Goal: Information Seeking & Learning: Learn about a topic

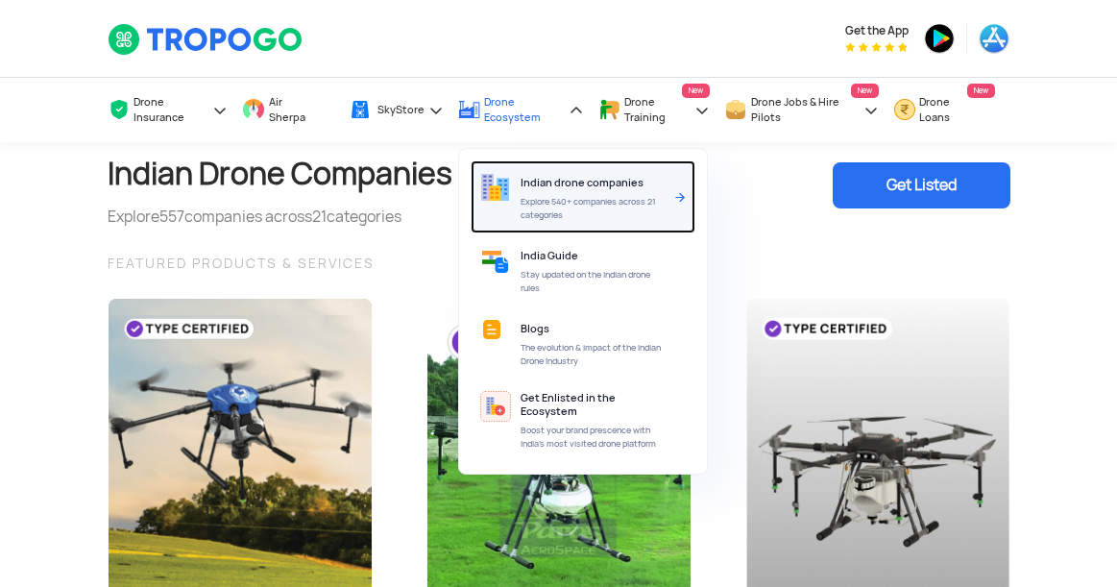
click at [587, 192] on div "Indian drone companies Explore 540+ companies across 21 categories" at bounding box center [595, 196] width 151 height 73
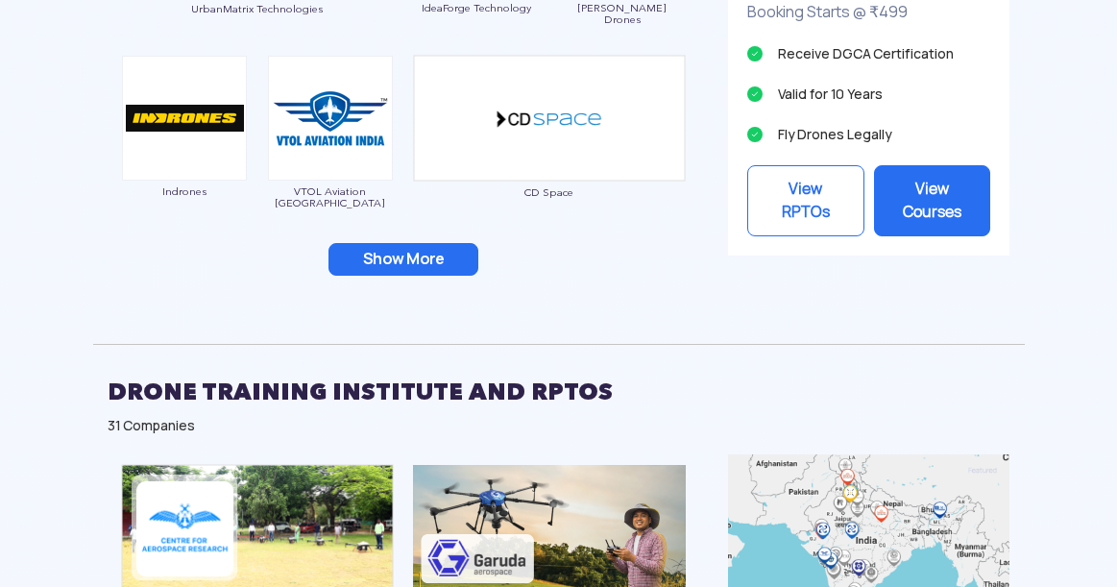
scroll to position [2532, 0]
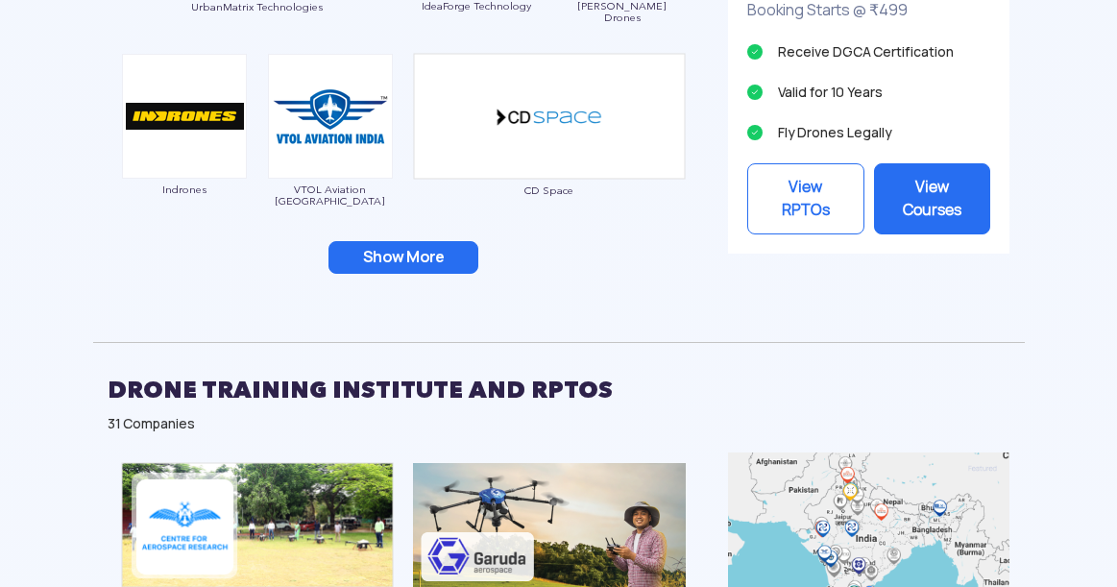
click at [411, 273] on button "Show More" at bounding box center [403, 257] width 150 height 33
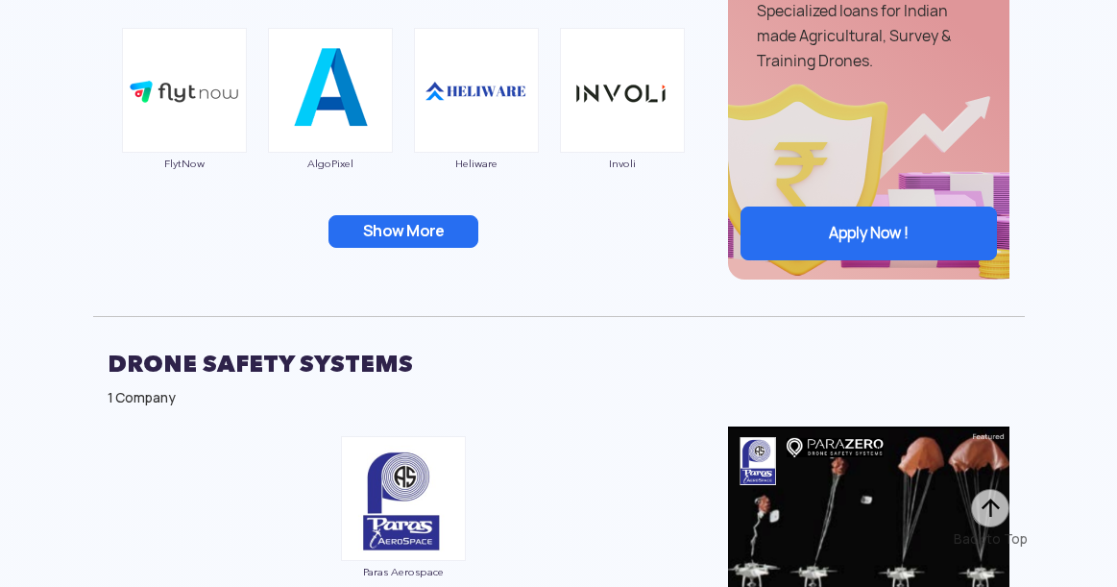
scroll to position [5848, 0]
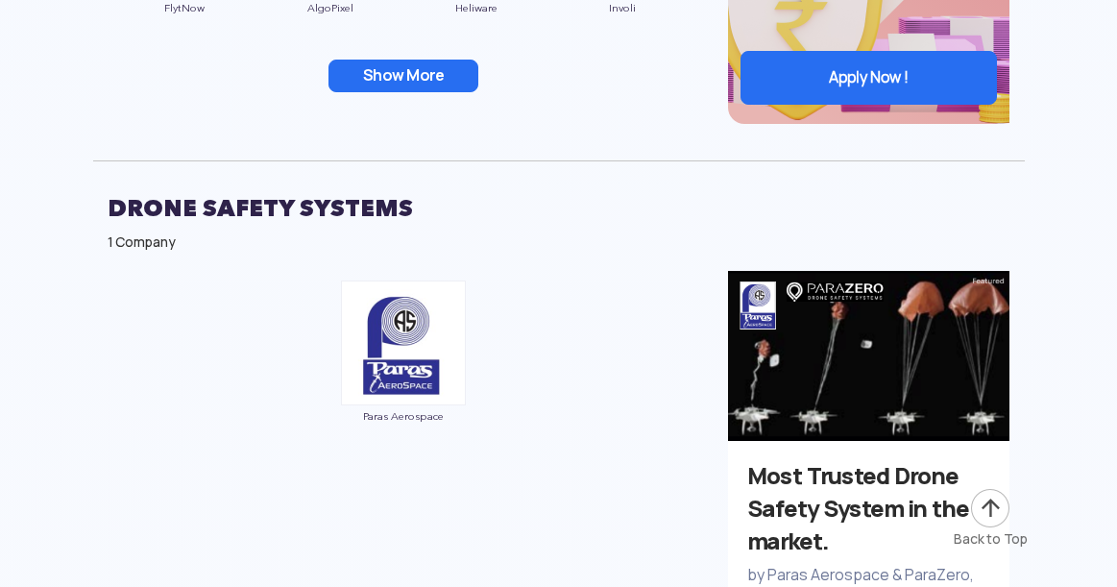
click at [415, 80] on button "Show More" at bounding box center [403, 76] width 150 height 33
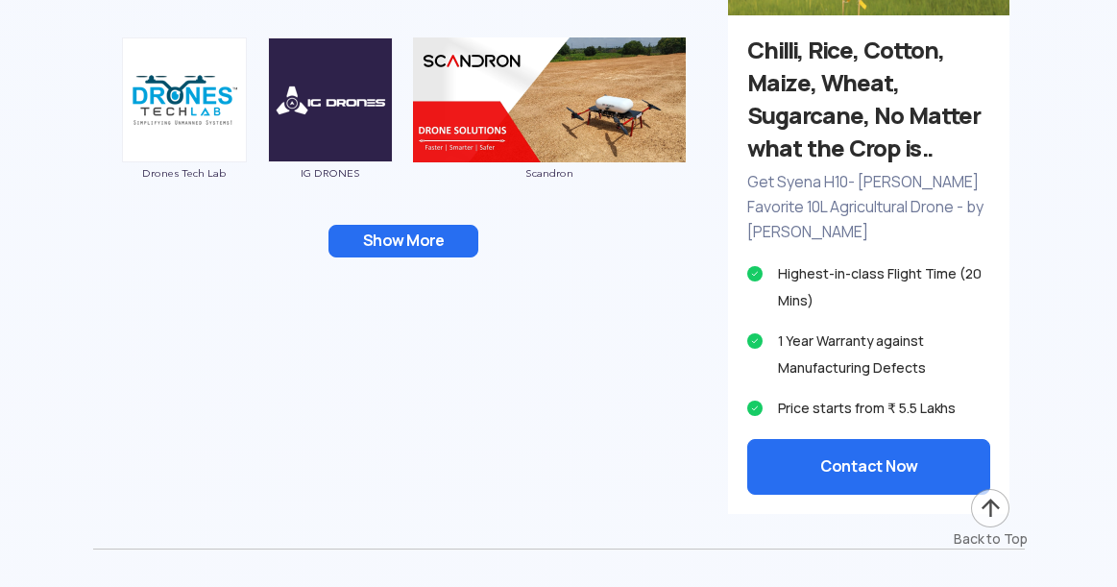
scroll to position [4757, 0]
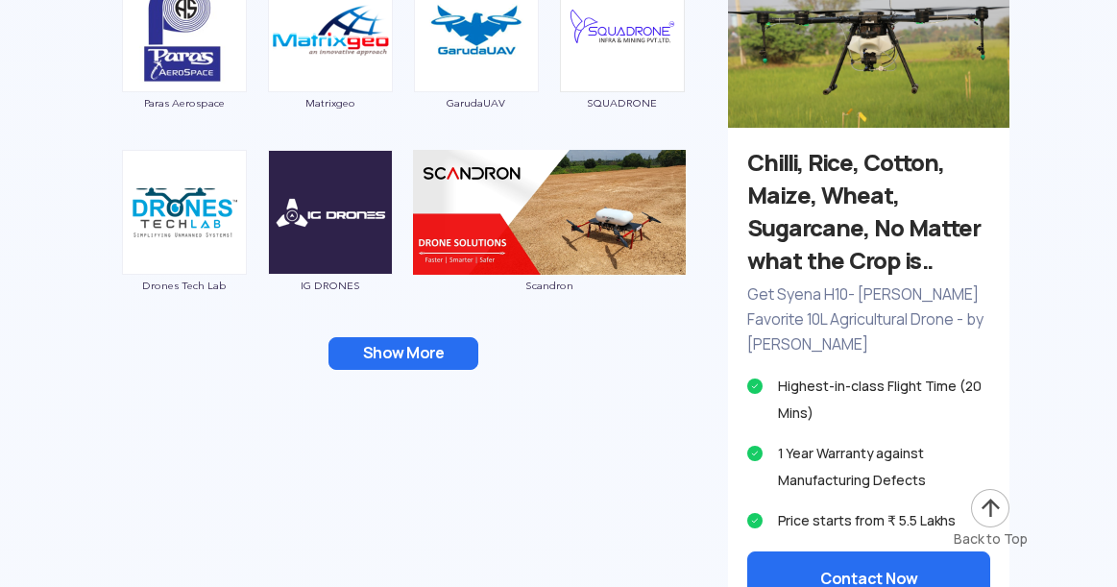
click at [417, 340] on button "Show More" at bounding box center [403, 353] width 150 height 33
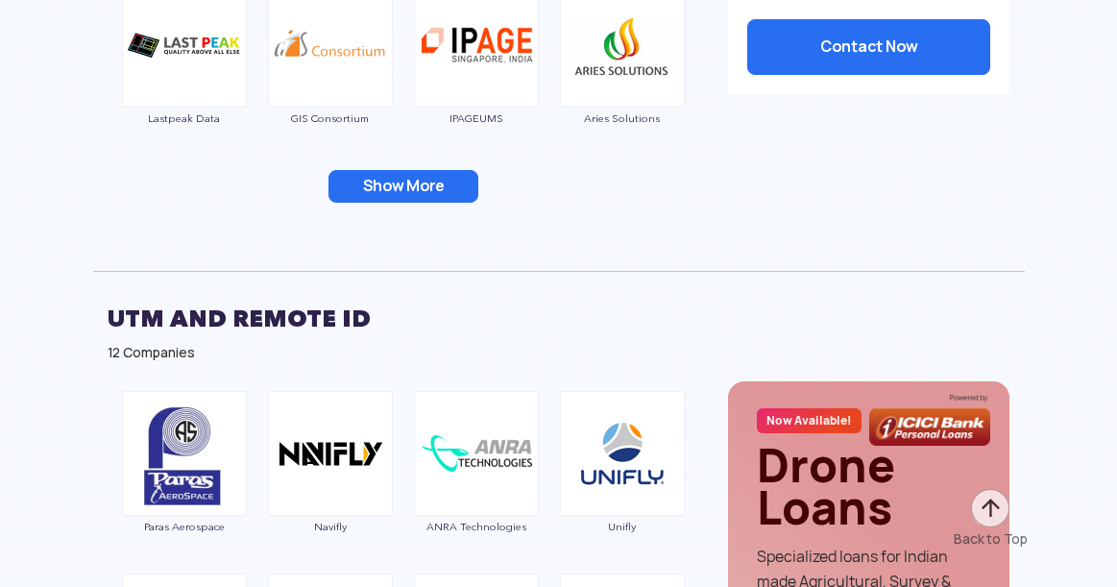
scroll to position [5346, 0]
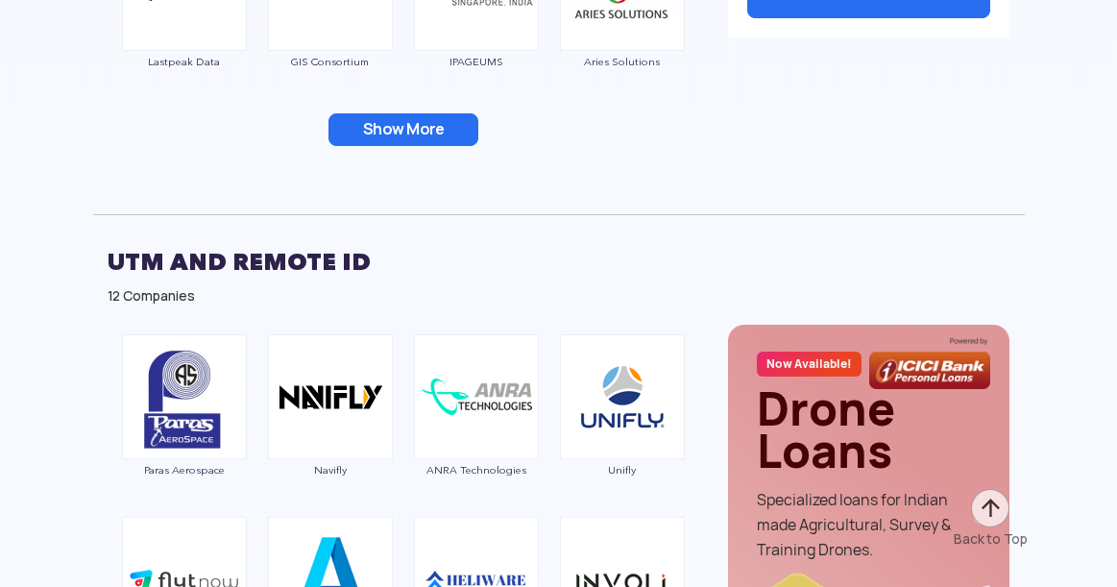
click at [443, 122] on button "Show More" at bounding box center [403, 129] width 150 height 33
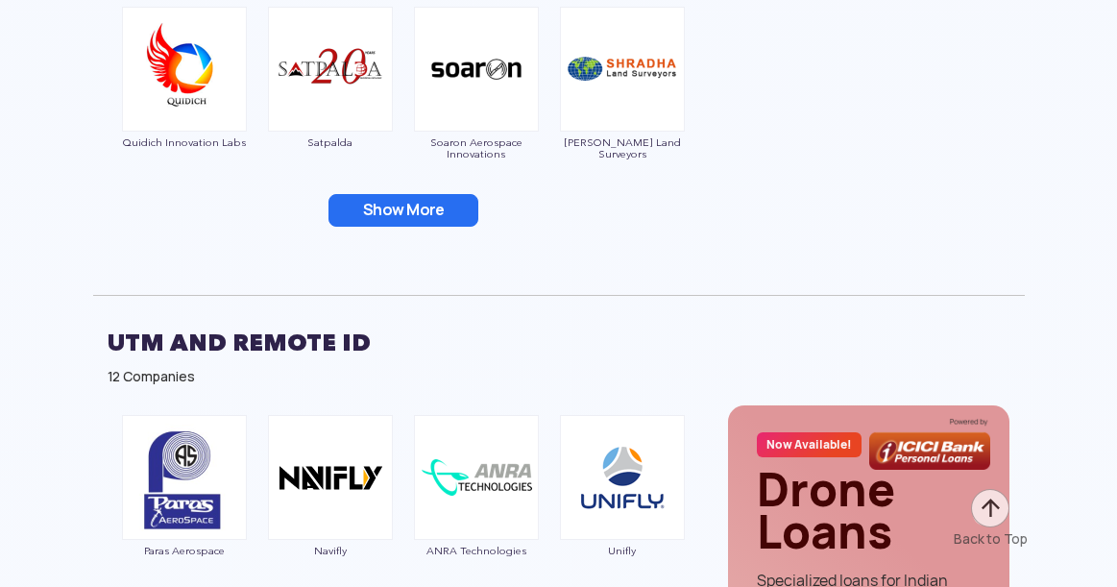
scroll to position [5650, 0]
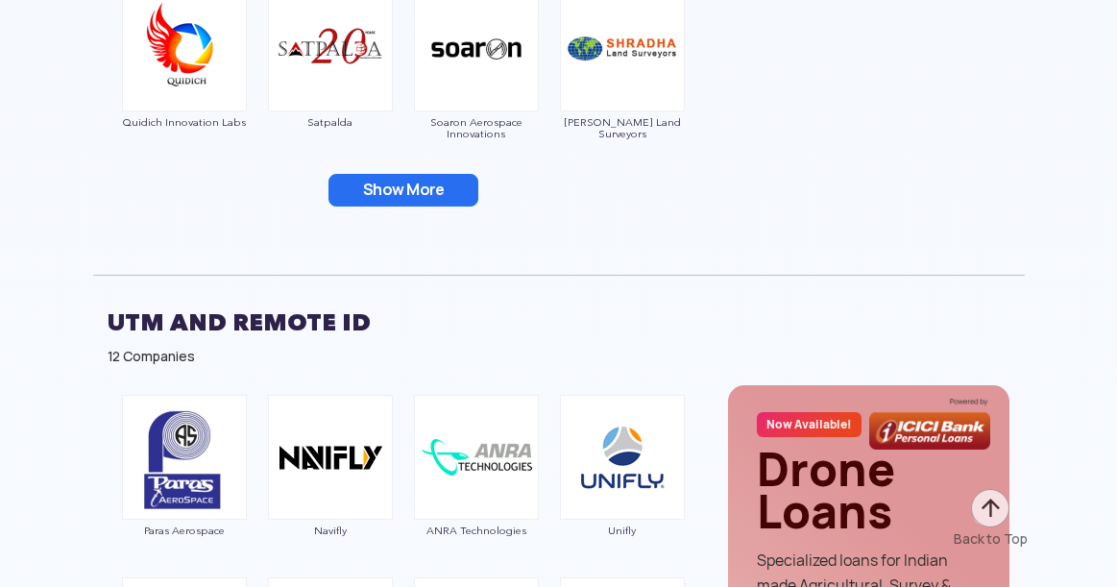
click at [414, 205] on button "Show More" at bounding box center [403, 190] width 150 height 33
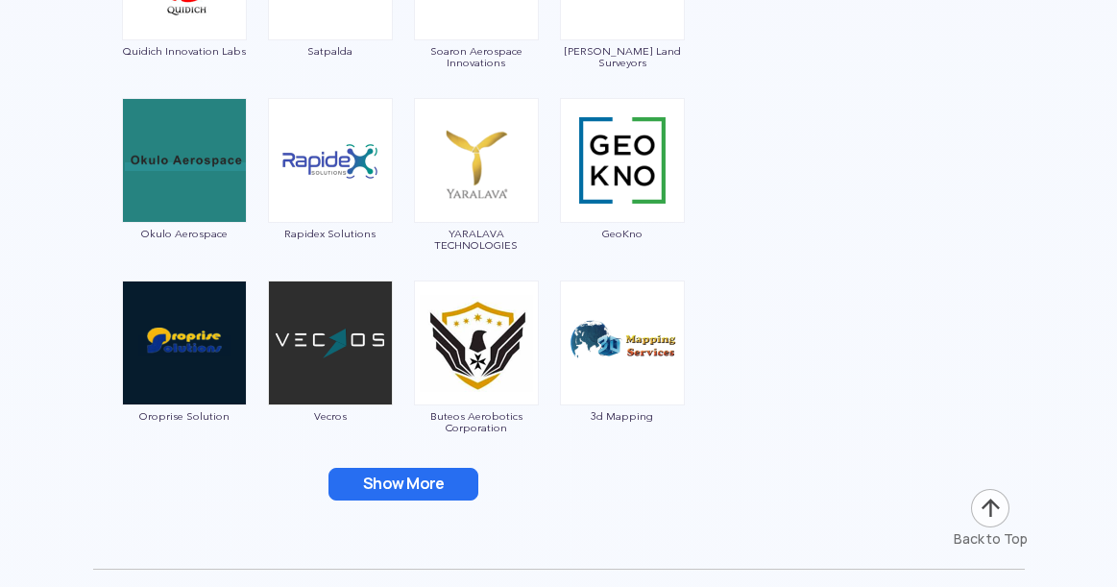
scroll to position [5746, 0]
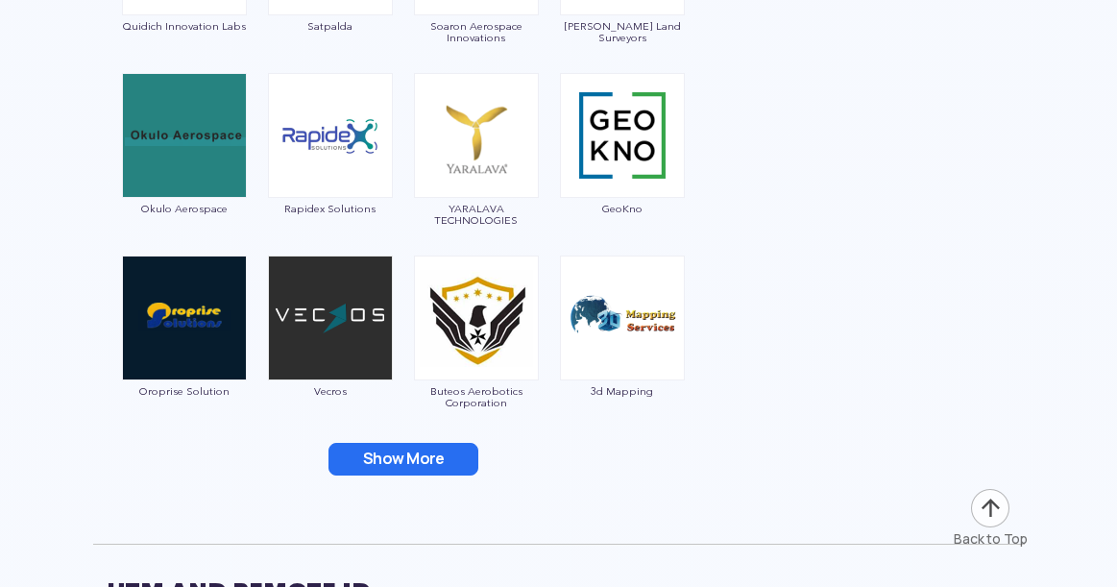
click at [399, 473] on button "Show More" at bounding box center [403, 459] width 150 height 33
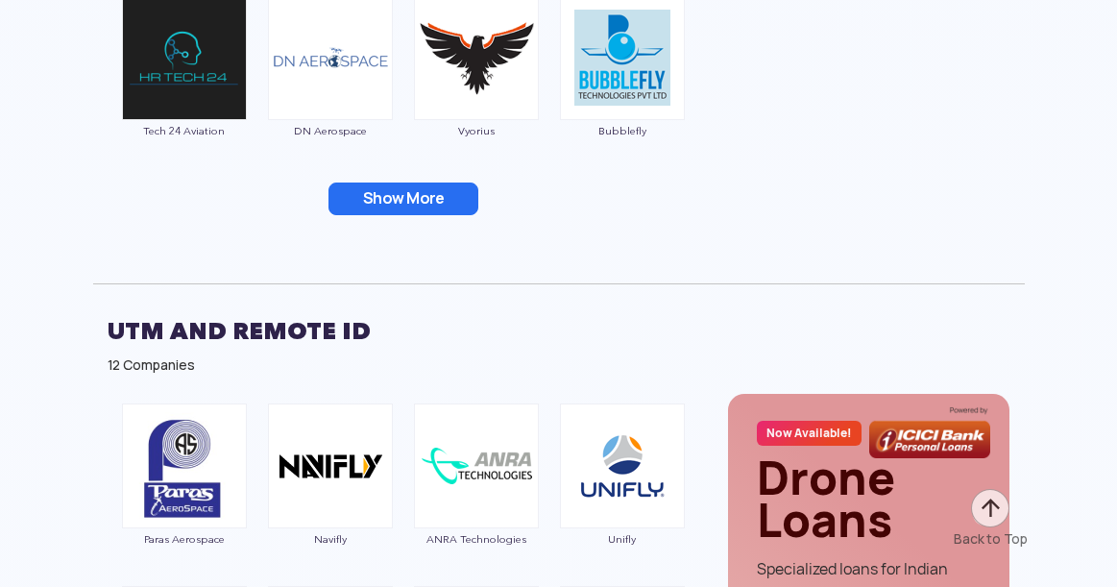
scroll to position [6373, 0]
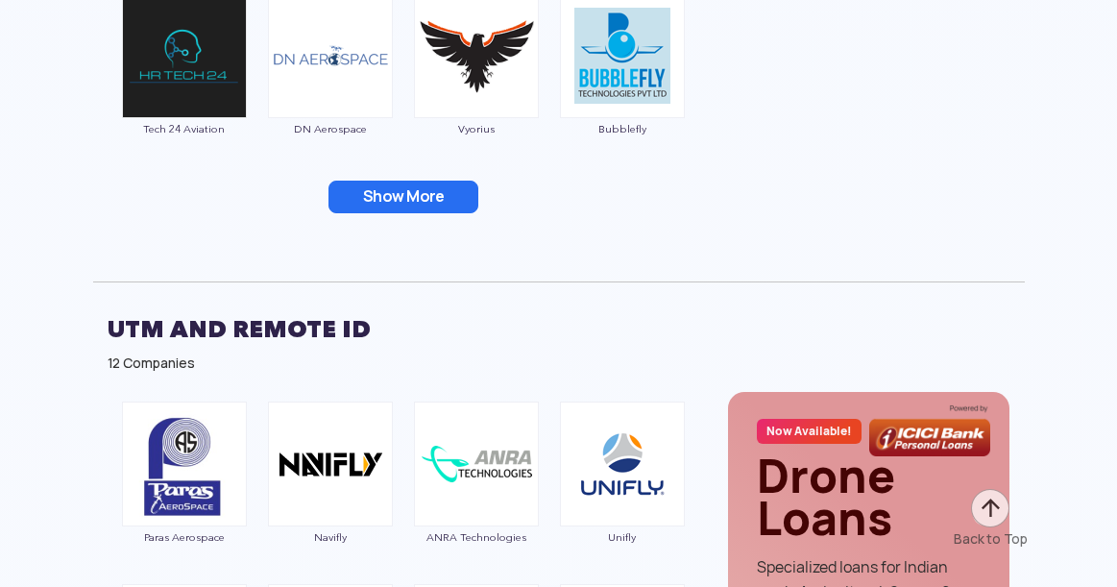
click at [437, 199] on button "Show More" at bounding box center [403, 197] width 150 height 33
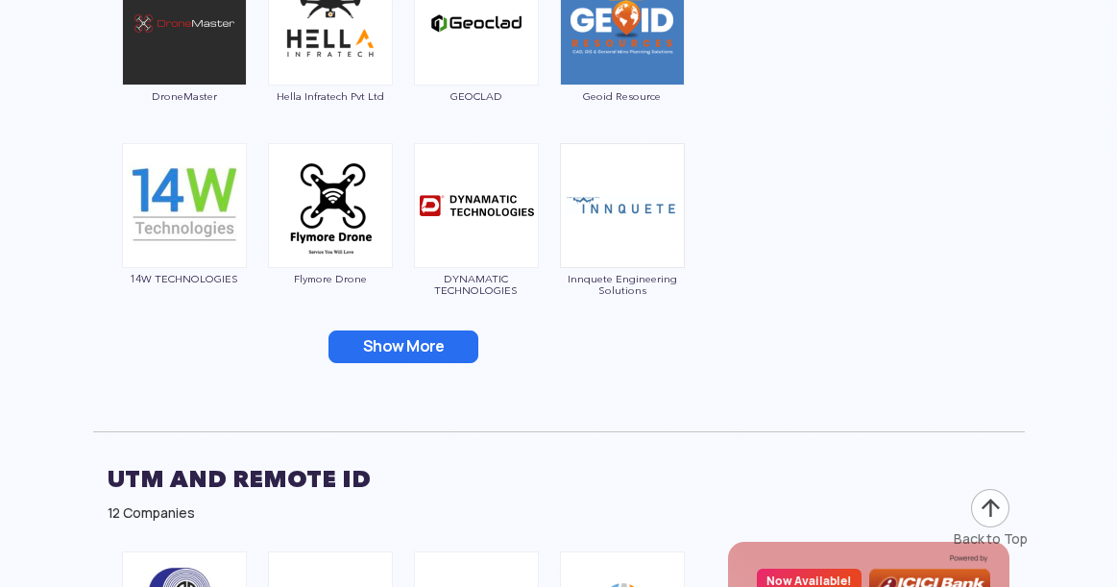
scroll to position [6618, 0]
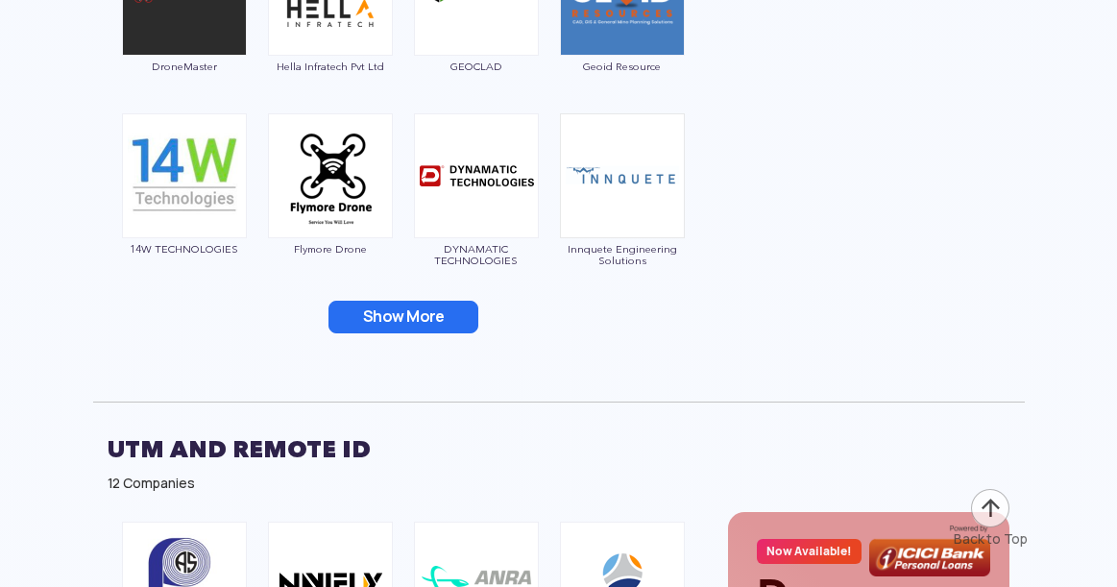
click at [422, 319] on button "Show More" at bounding box center [403, 317] width 150 height 33
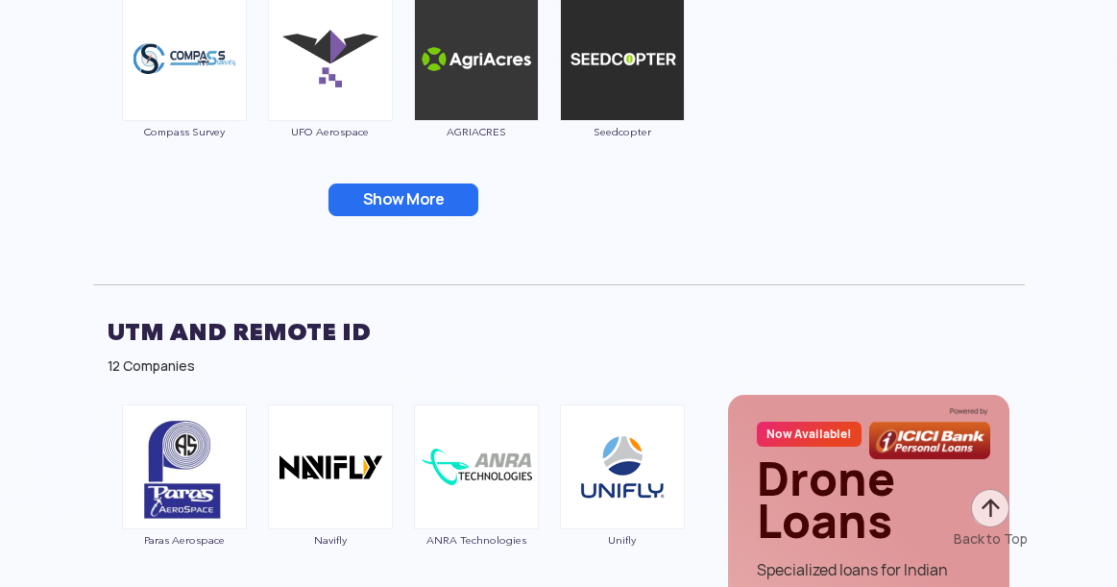
scroll to position [6829, 0]
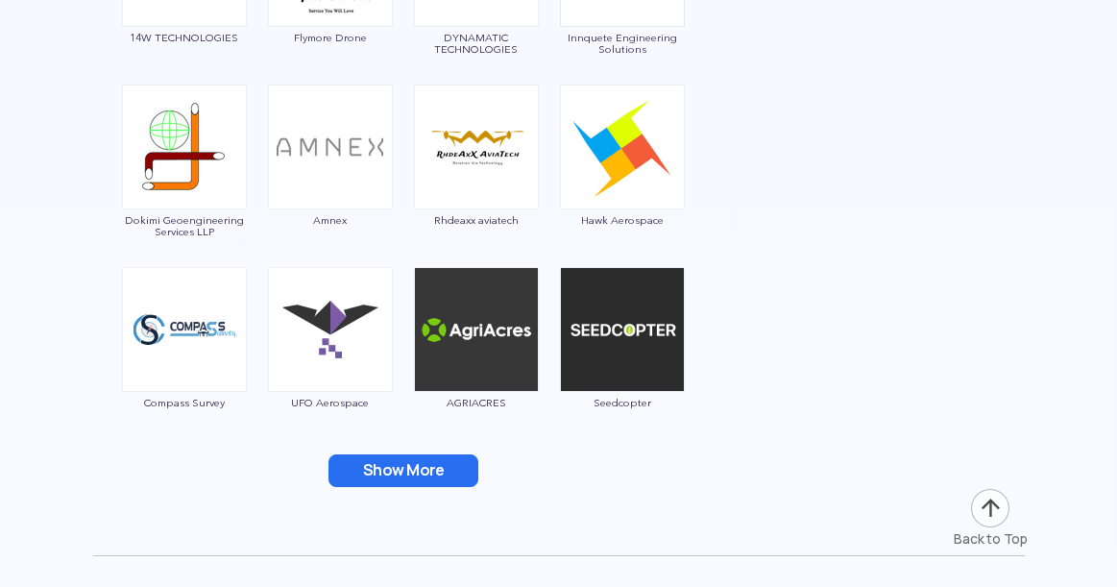
click at [393, 486] on button "Show More" at bounding box center [403, 470] width 150 height 33
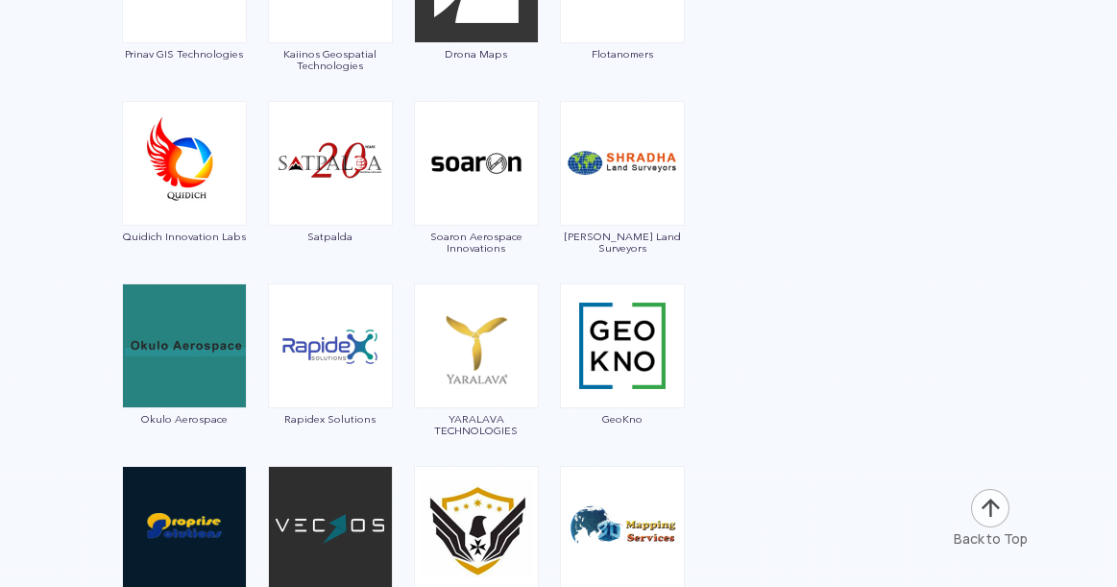
scroll to position [5539, 0]
